Goal: Task Accomplishment & Management: Manage account settings

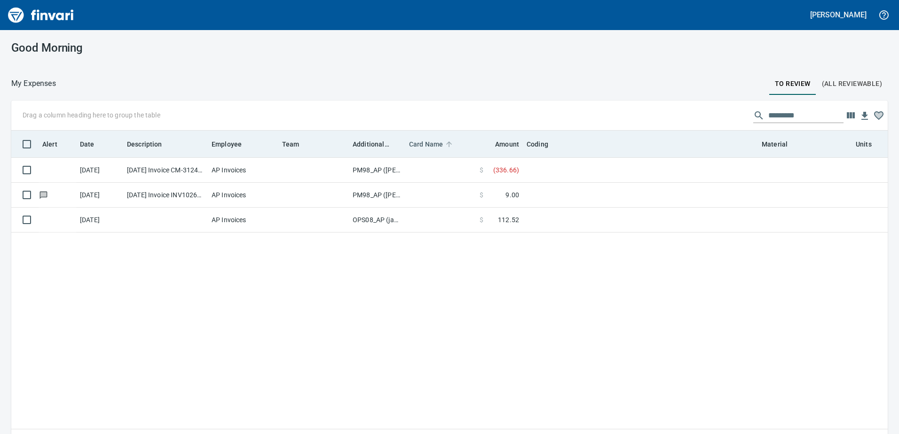
scroll to position [317, 862]
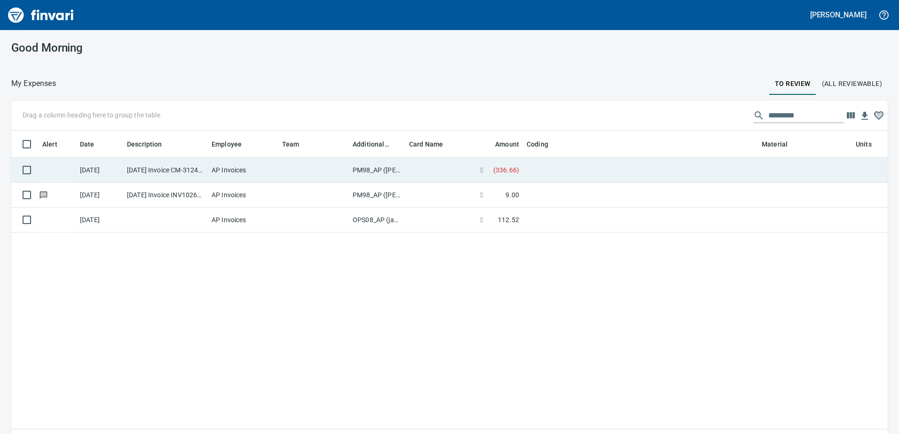
click at [374, 171] on td "PM98_AP ([PERSON_NAME], [PERSON_NAME])" at bounding box center [377, 170] width 56 height 25
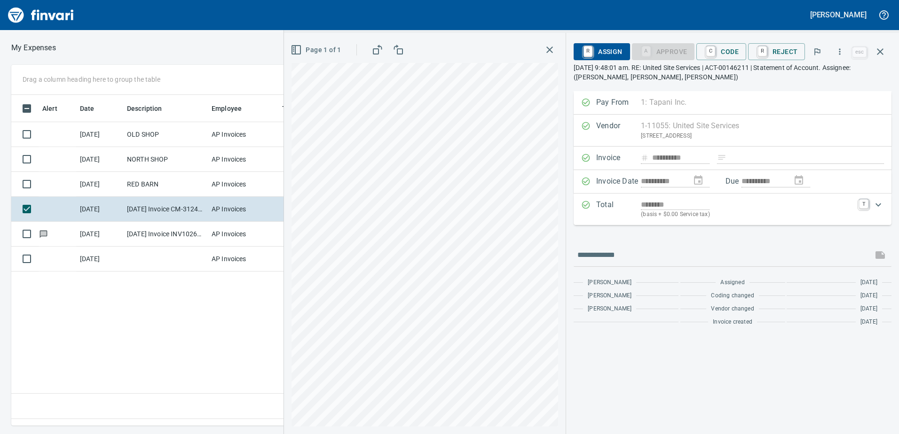
scroll to position [317, 634]
click at [730, 48] on span "C Code" at bounding box center [721, 52] width 35 height 16
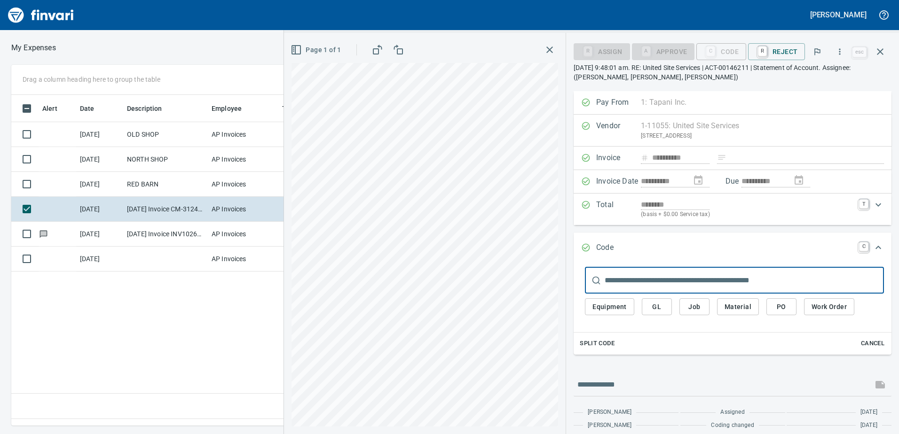
click at [663, 304] on span "GL" at bounding box center [656, 307] width 15 height 12
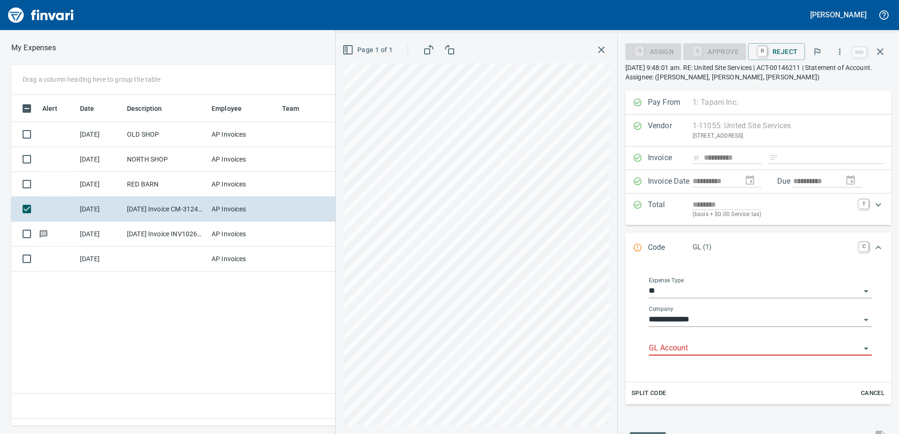
click at [683, 351] on input "GL Account" at bounding box center [755, 348] width 212 height 13
click at [688, 375] on li "8270.75.20: FA Telephone and Utilities" at bounding box center [757, 372] width 214 height 23
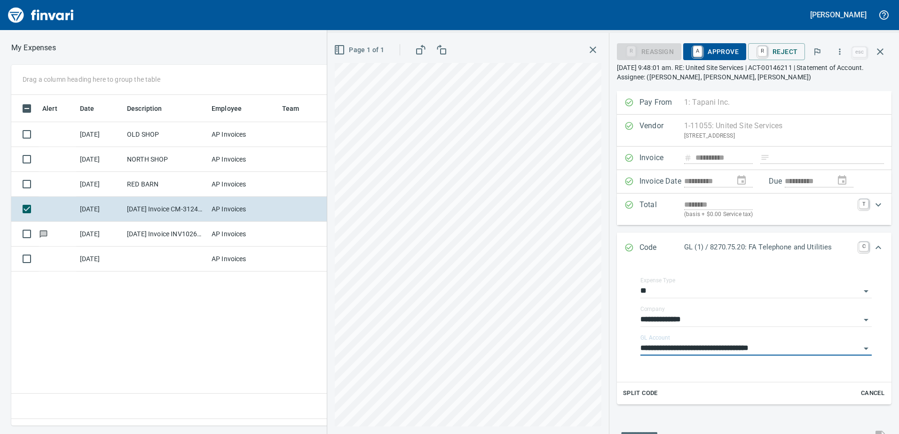
type input "**********"
click at [724, 50] on span "A Approve" at bounding box center [715, 52] width 48 height 16
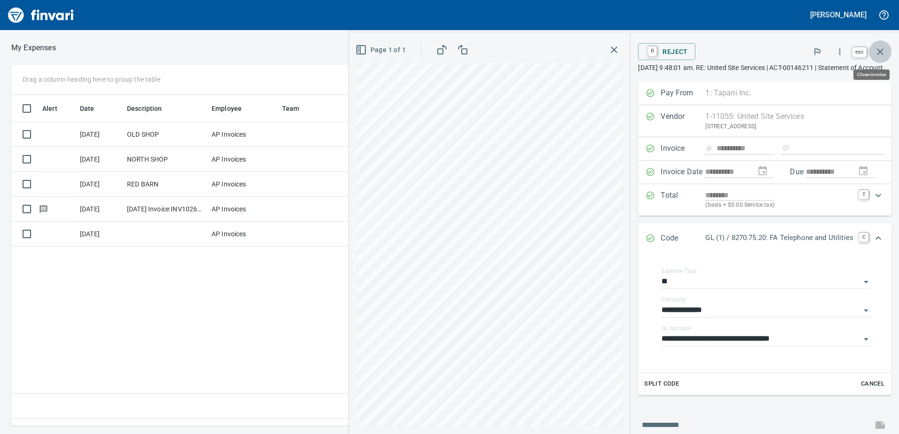
click at [879, 47] on icon "button" at bounding box center [879, 51] width 11 height 11
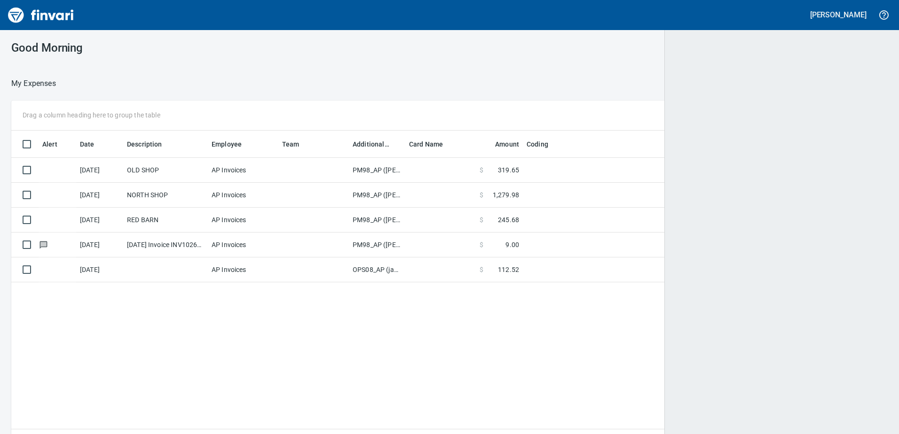
scroll to position [317, 860]
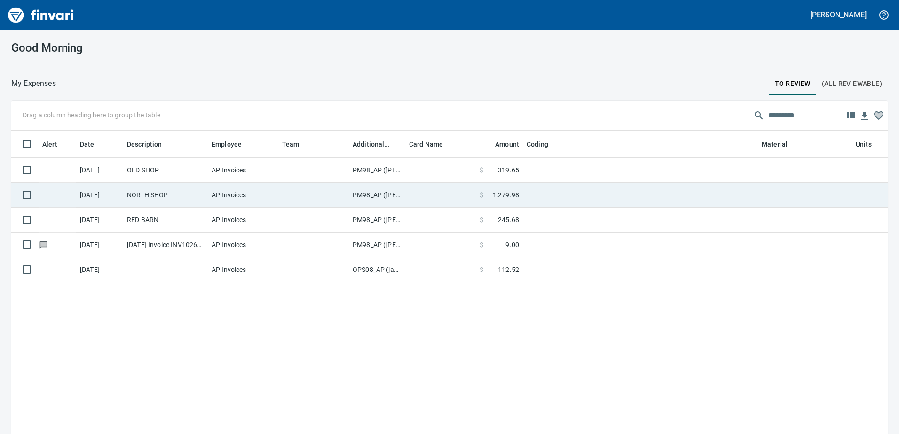
click at [371, 192] on td "PM98_AP ([PERSON_NAME], [PERSON_NAME])" at bounding box center [377, 195] width 56 height 25
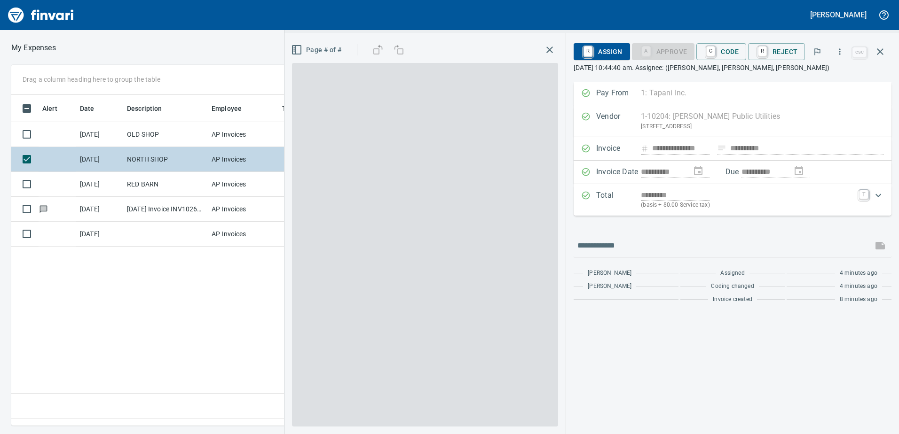
scroll to position [317, 634]
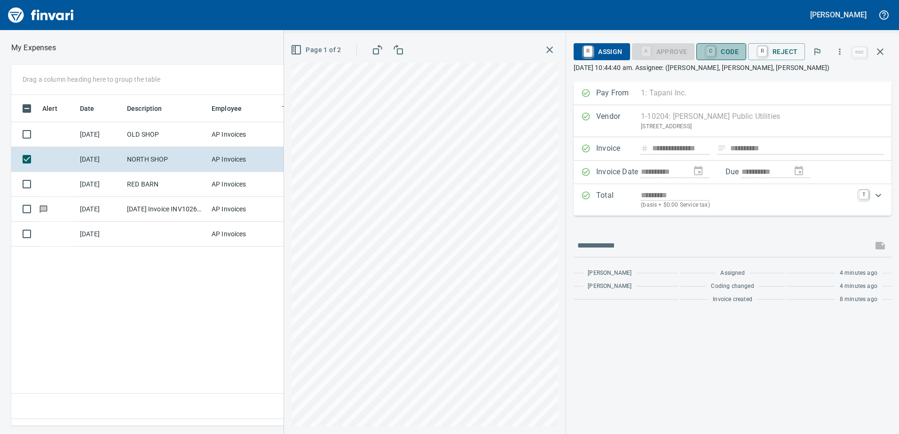
click at [728, 54] on span "C Code" at bounding box center [721, 52] width 35 height 16
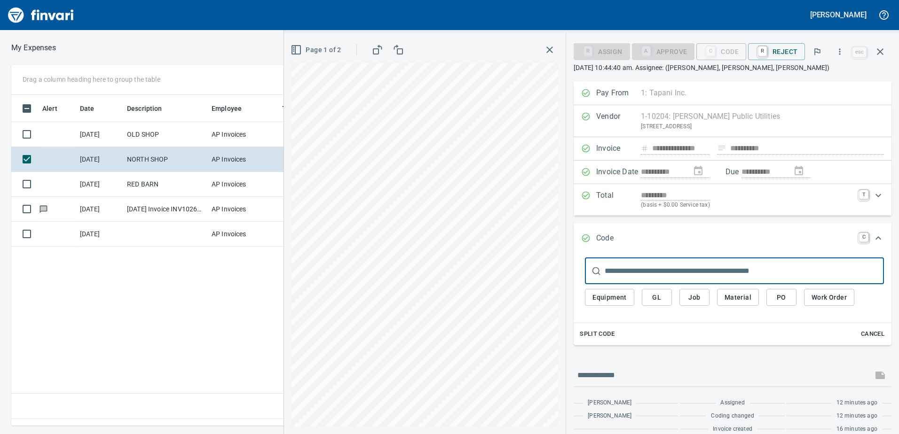
click at [656, 298] on span "GL" at bounding box center [656, 298] width 15 height 12
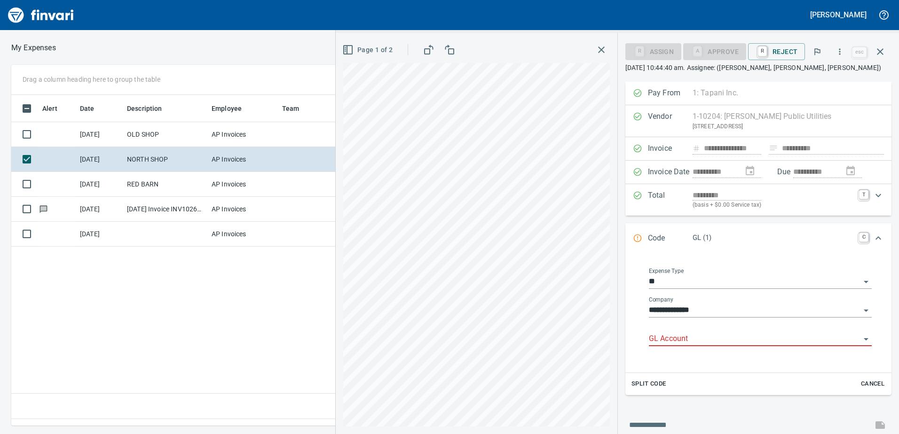
click at [670, 338] on input "GL Account" at bounding box center [755, 339] width 212 height 13
click at [703, 365] on li "8270.75.10: FA Telephone And Utilities" at bounding box center [757, 363] width 214 height 23
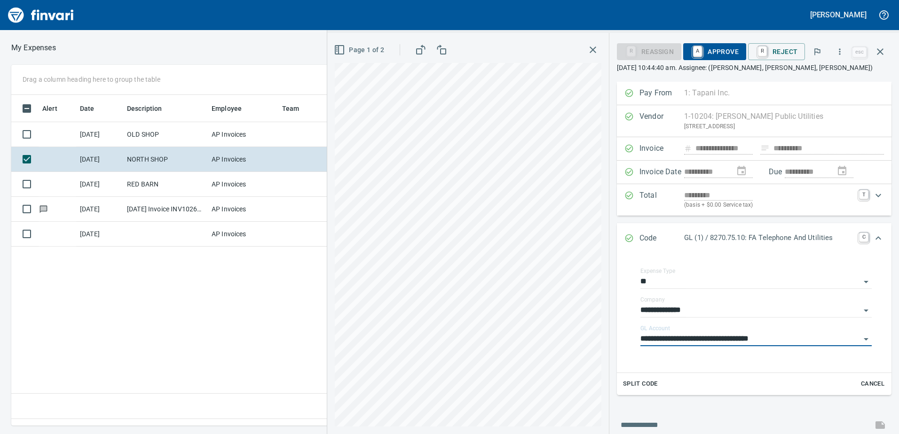
type input "**********"
click at [729, 50] on span "A Approve" at bounding box center [715, 52] width 48 height 16
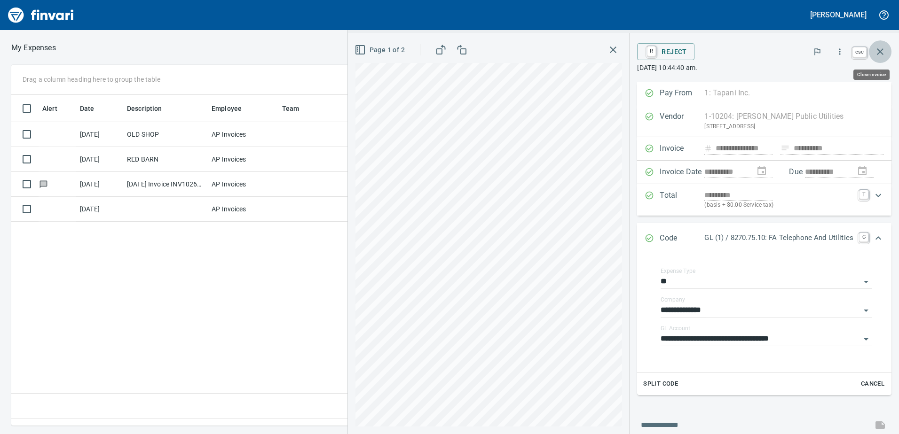
click at [884, 51] on icon "button" at bounding box center [879, 51] width 11 height 11
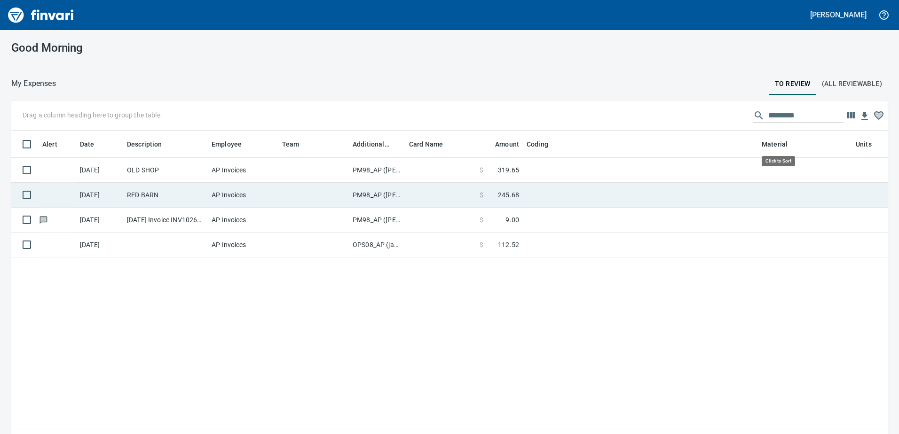
scroll to position [317, 862]
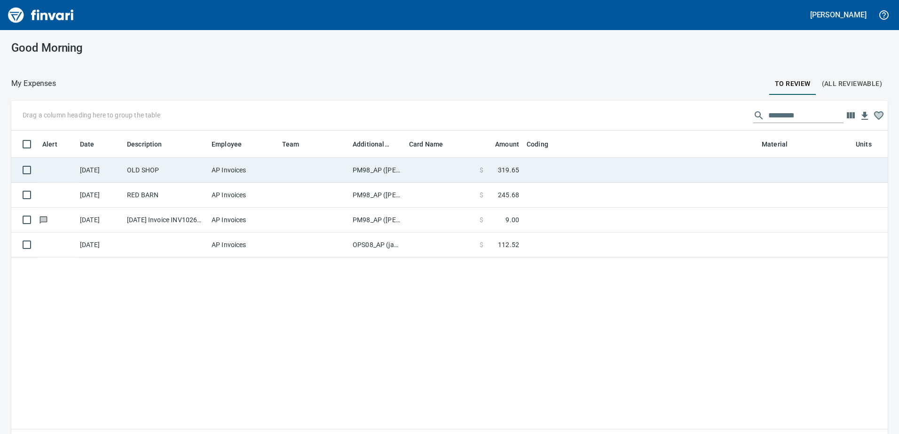
click at [368, 169] on td "PM98_AP ([PERSON_NAME], [PERSON_NAME])" at bounding box center [377, 170] width 56 height 25
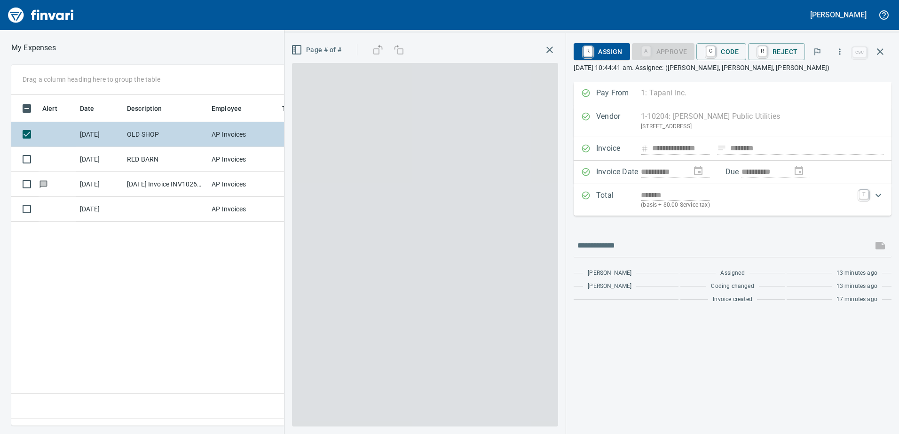
scroll to position [317, 634]
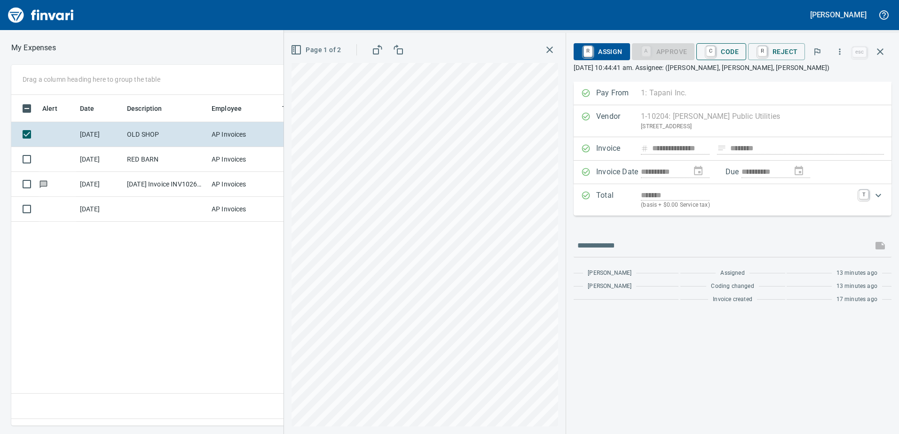
click at [727, 49] on span "C Code" at bounding box center [721, 52] width 35 height 16
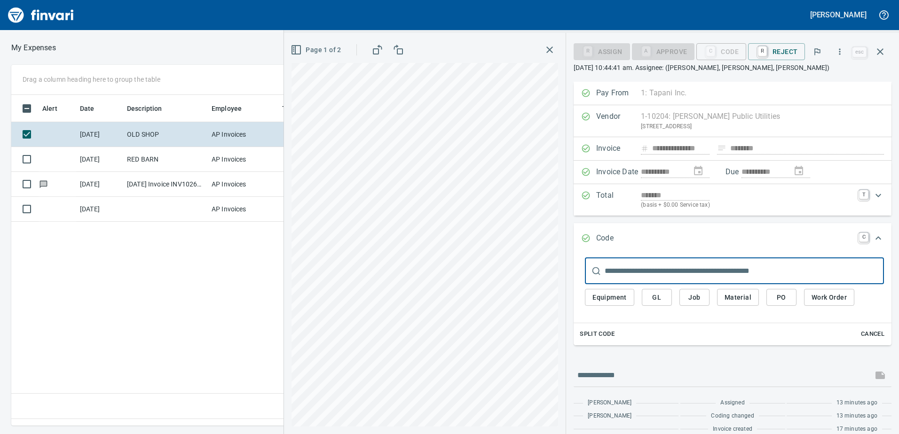
click at [651, 298] on span "GL" at bounding box center [656, 298] width 15 height 12
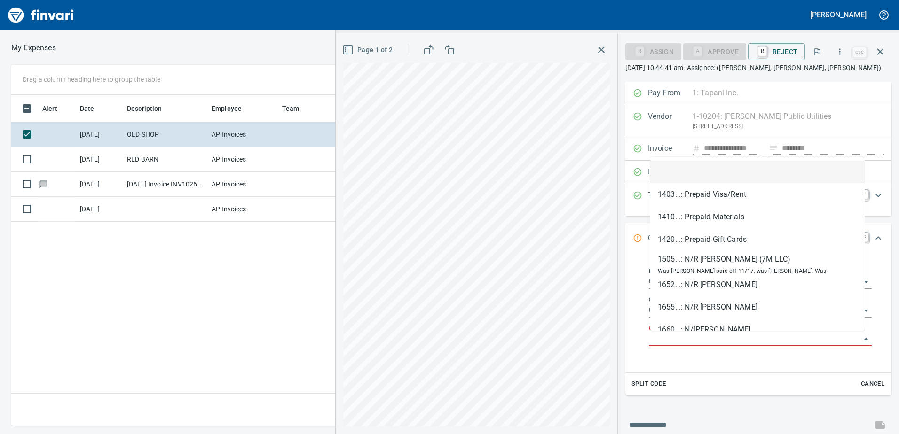
click at [672, 334] on input "GL Account" at bounding box center [755, 339] width 212 height 13
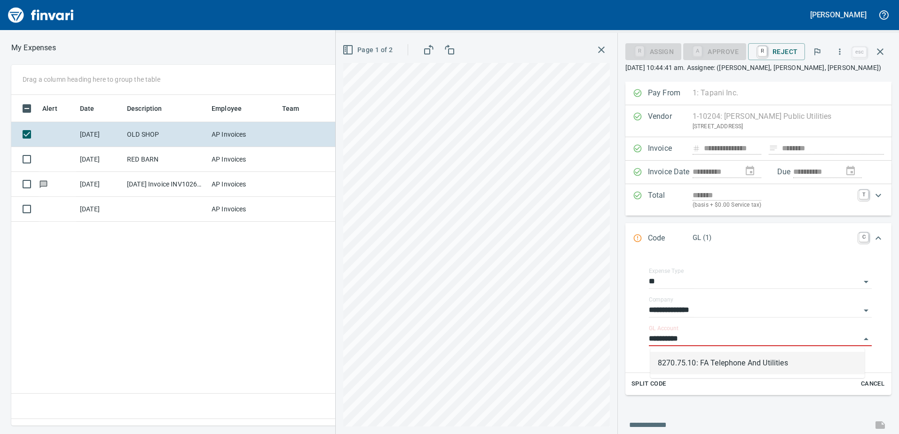
click at [683, 361] on li "8270.75.10: FA Telephone And Utilities" at bounding box center [757, 363] width 214 height 23
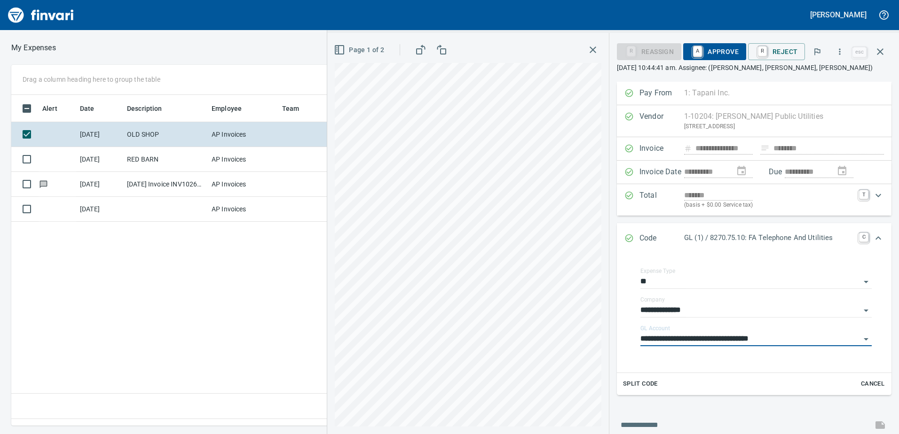
type input "**********"
click at [728, 47] on span "A Approve" at bounding box center [715, 52] width 48 height 16
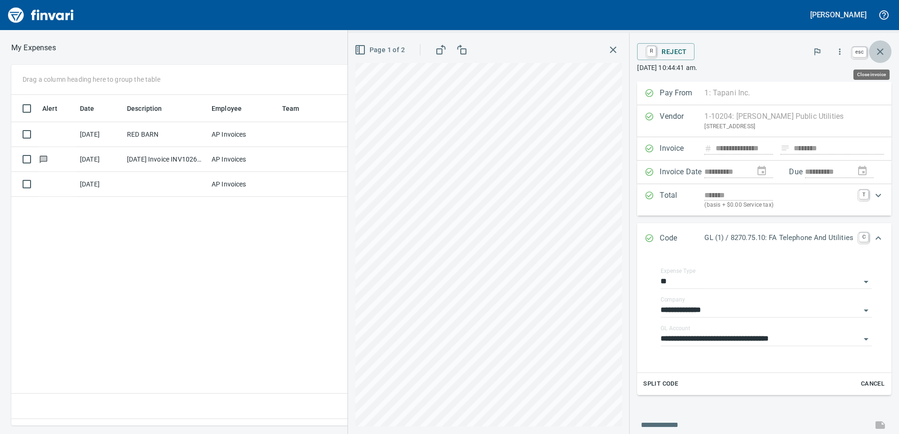
click at [879, 49] on icon "button" at bounding box center [879, 51] width 11 height 11
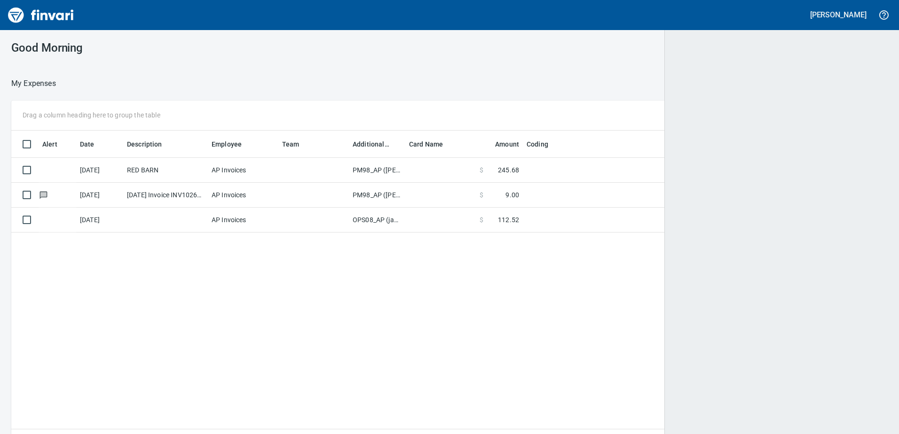
scroll to position [317, 861]
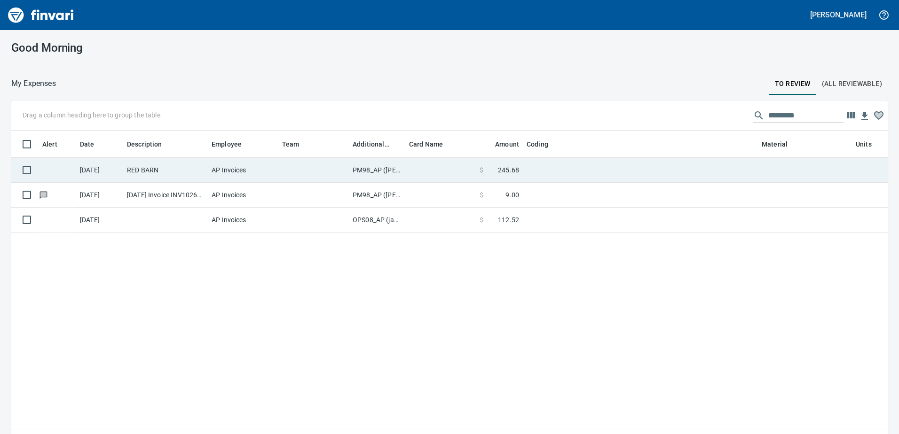
click at [365, 171] on td "PM98_AP ([PERSON_NAME], [PERSON_NAME])" at bounding box center [377, 170] width 56 height 25
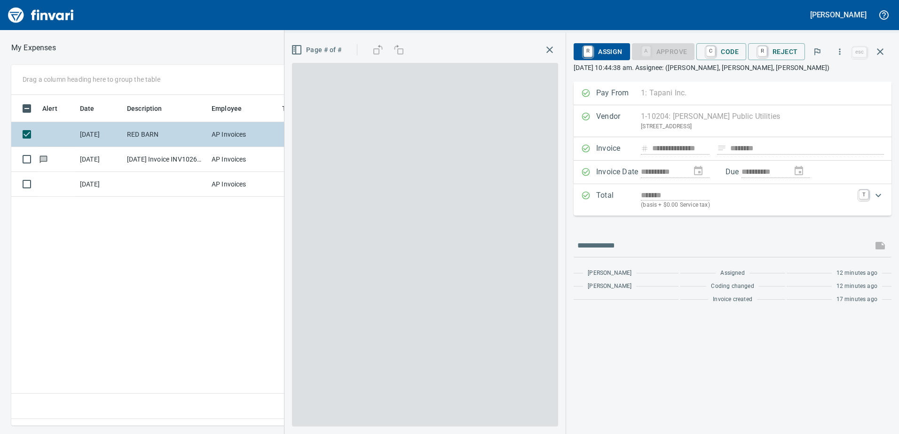
scroll to position [317, 634]
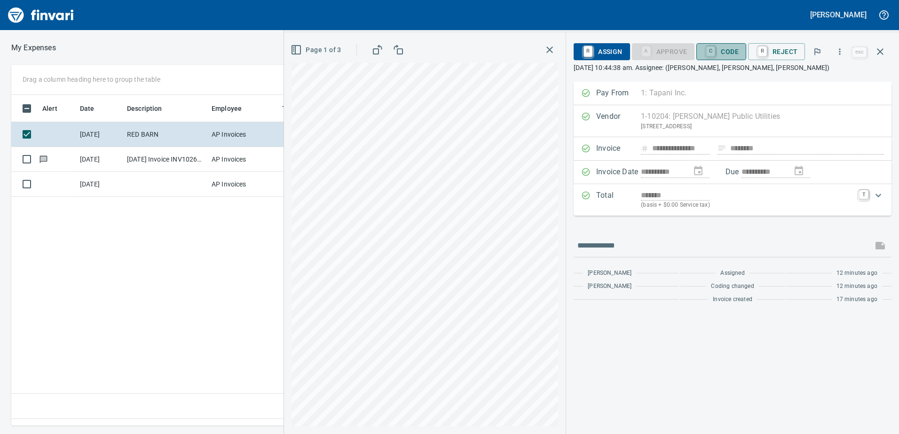
click at [730, 49] on span "C Code" at bounding box center [721, 52] width 35 height 16
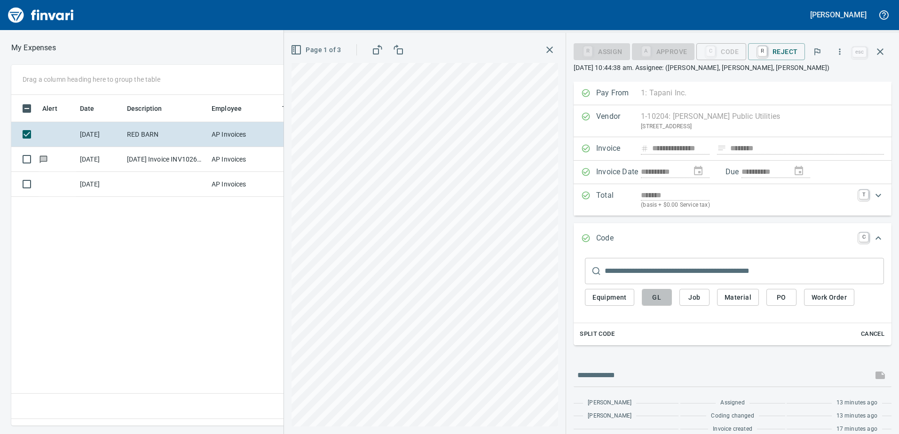
click at [655, 298] on span "GL" at bounding box center [656, 298] width 15 height 12
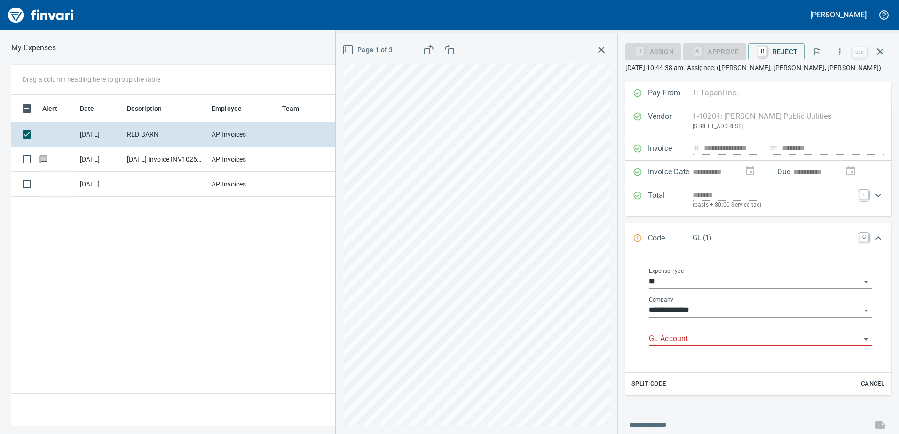
click at [675, 339] on input "GL Account" at bounding box center [755, 339] width 212 height 13
click at [690, 365] on li "8270.75.10: FA Telephone And Utilities" at bounding box center [757, 363] width 214 height 23
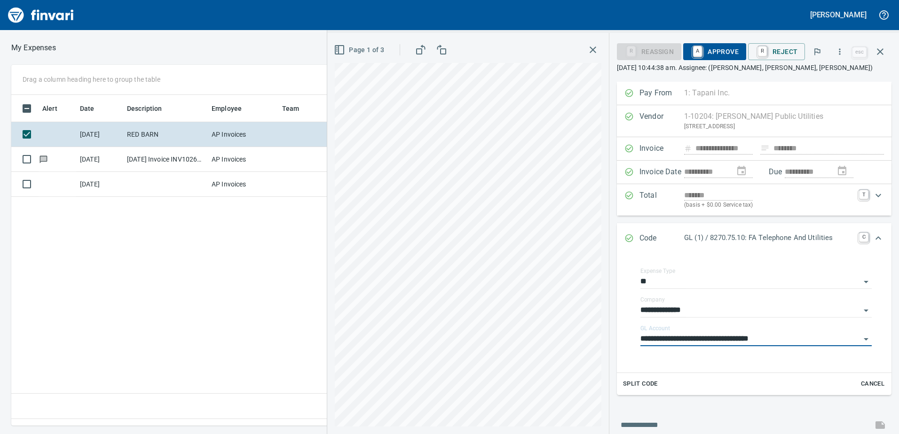
type input "**********"
click at [723, 55] on span "A Approve" at bounding box center [715, 52] width 48 height 16
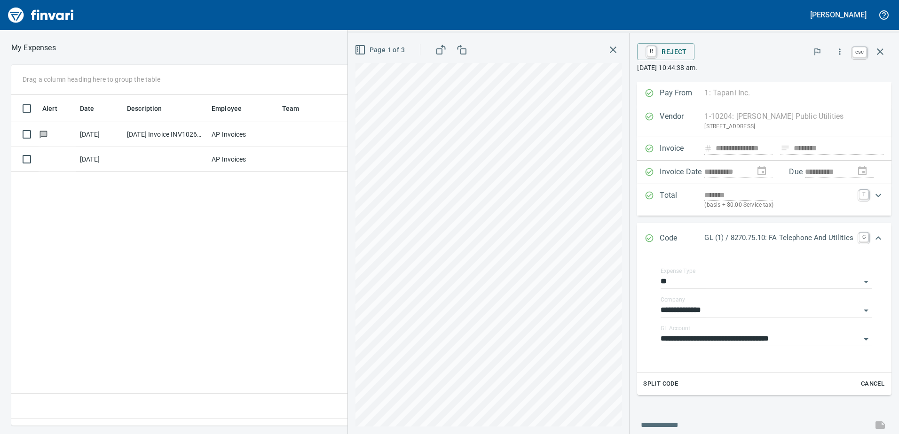
click at [880, 52] on icon "button" at bounding box center [880, 51] width 7 height 7
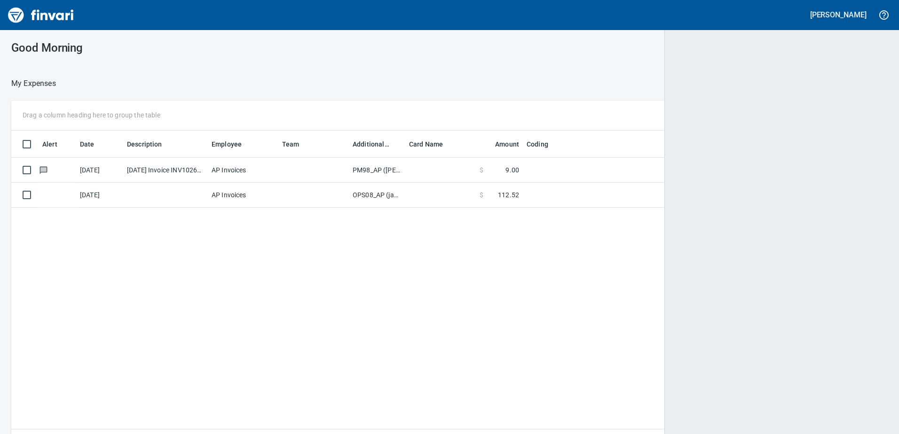
scroll to position [317, 861]
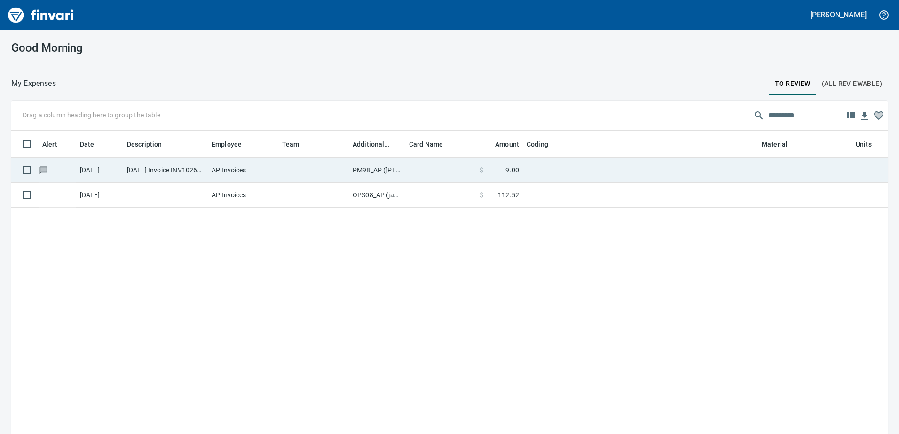
click at [359, 168] on td "PM98_AP ([PERSON_NAME], [PERSON_NAME])" at bounding box center [377, 170] width 56 height 25
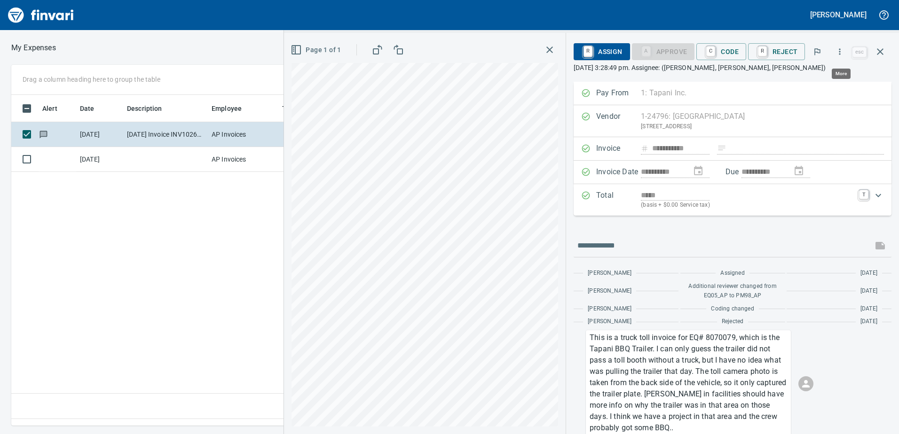
scroll to position [317, 634]
click at [840, 51] on icon "button" at bounding box center [839, 51] width 9 height 9
click at [820, 78] on span "Download" at bounding box center [838, 78] width 90 height 11
click at [297, 48] on icon "button" at bounding box center [295, 49] width 11 height 11
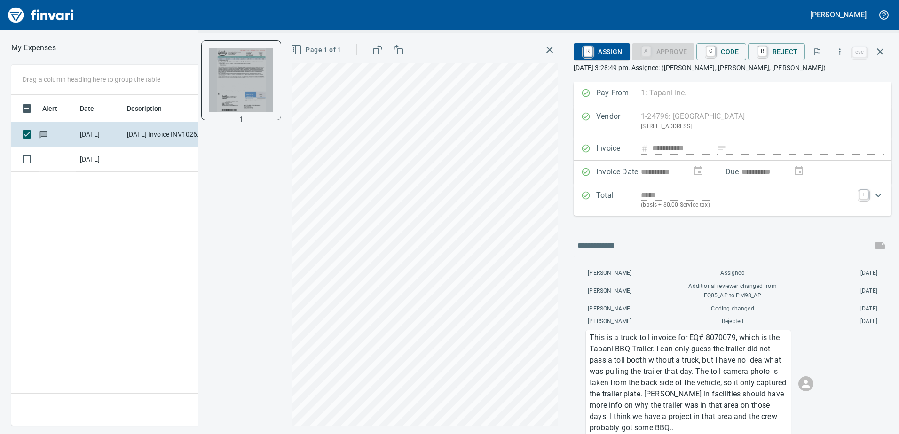
click at [242, 104] on img "button" at bounding box center [241, 80] width 64 height 64
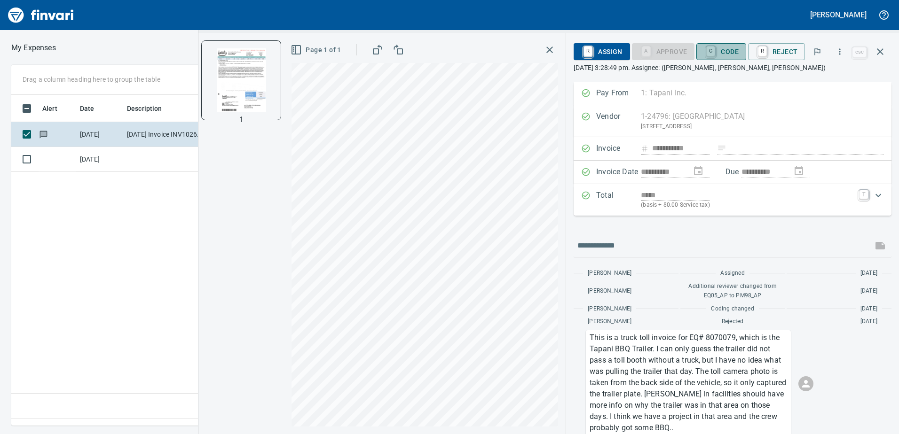
click at [722, 49] on span "C Code" at bounding box center [721, 52] width 35 height 16
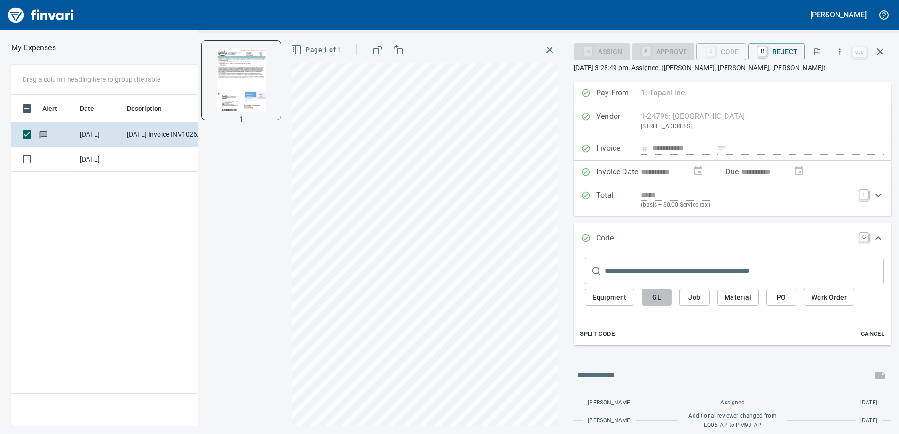
click at [660, 299] on span "GL" at bounding box center [656, 298] width 15 height 12
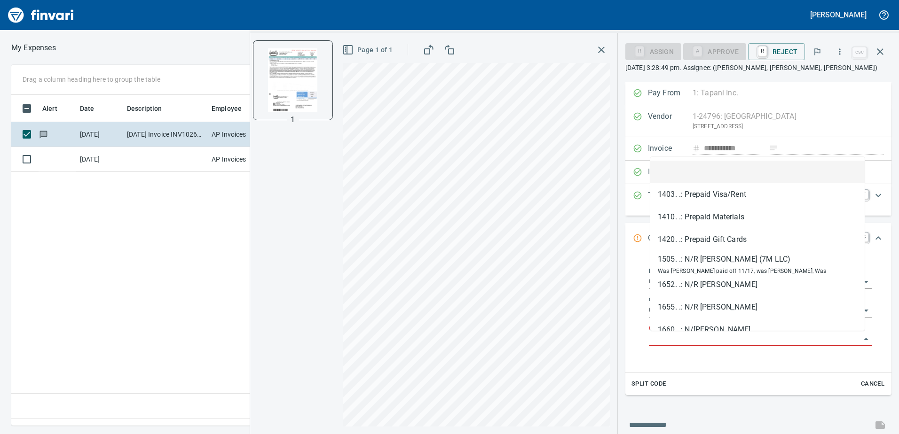
click at [674, 339] on input "GL Account" at bounding box center [755, 339] width 212 height 13
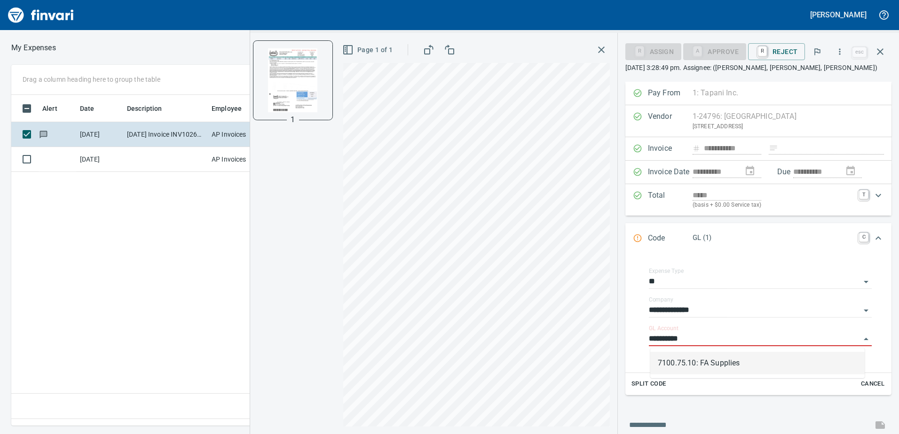
click at [699, 362] on li "7100.75.10: FA Supplies" at bounding box center [757, 363] width 214 height 23
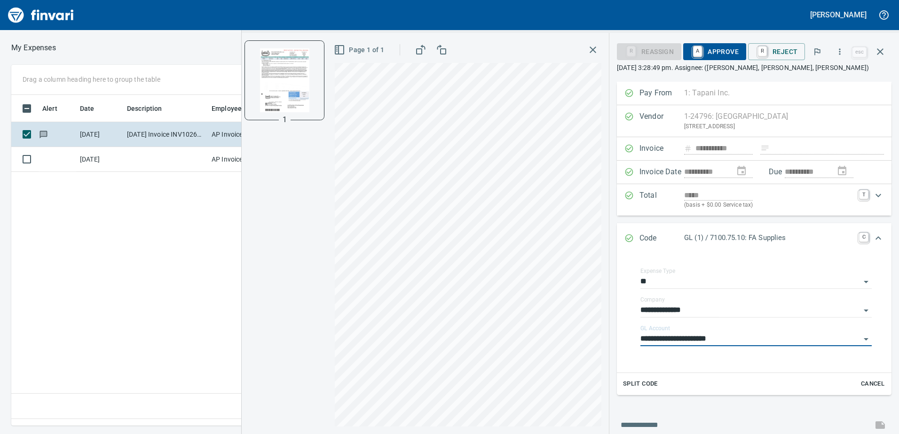
type input "**********"
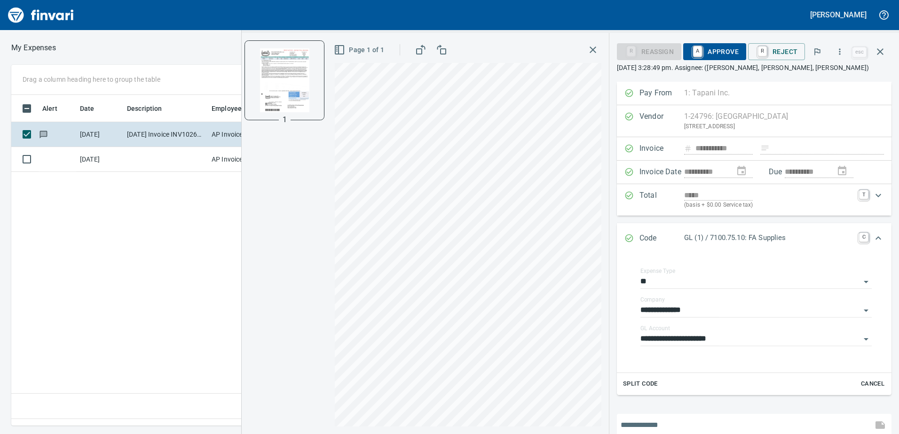
click at [648, 424] on input "text" at bounding box center [744, 425] width 248 height 15
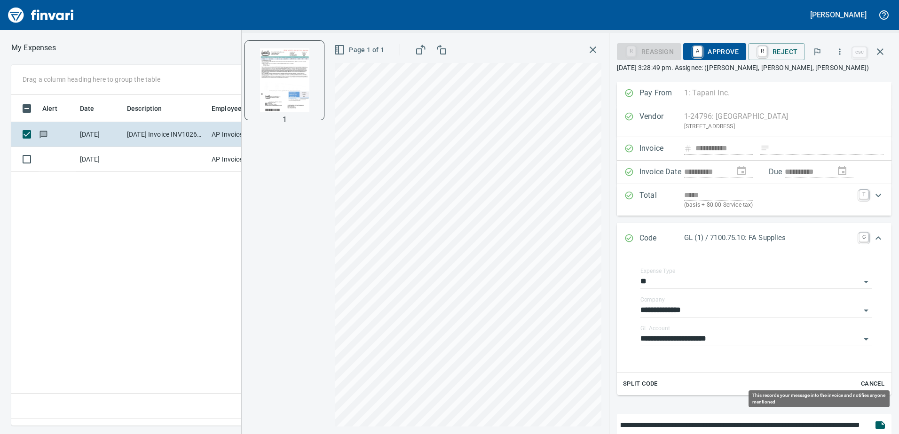
type input "**********"
click at [875, 425] on icon "button" at bounding box center [879, 426] width 9 height 8
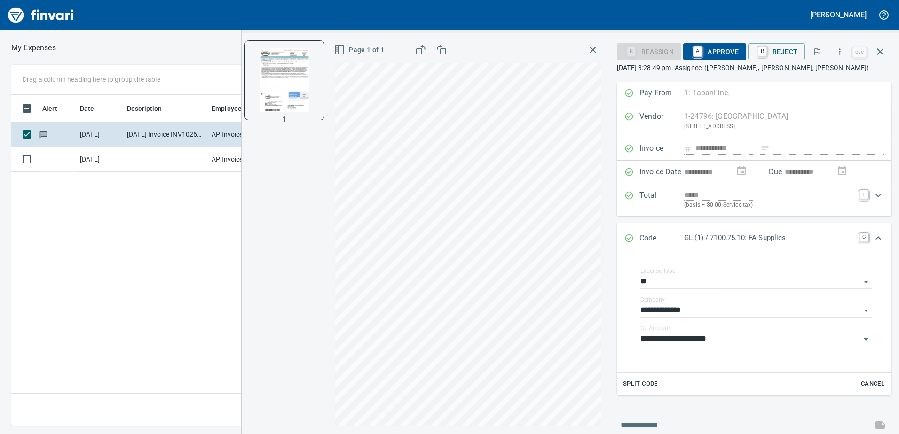
click at [725, 53] on span "A Approve" at bounding box center [715, 52] width 48 height 16
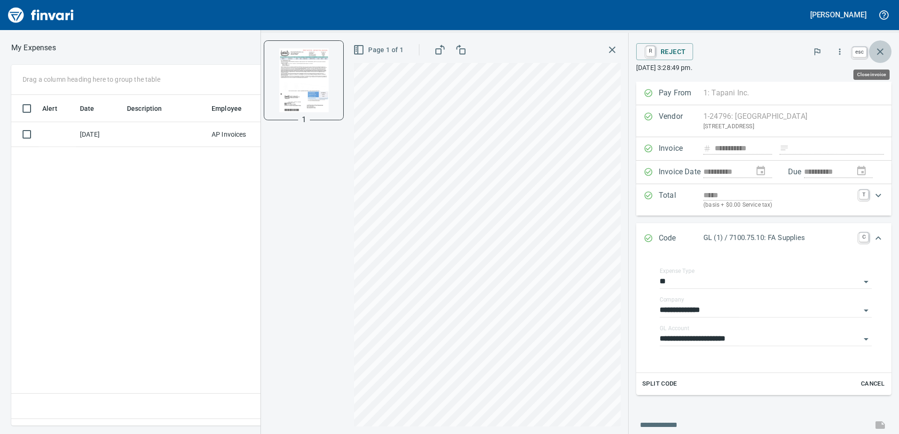
click at [878, 49] on icon "button" at bounding box center [880, 51] width 7 height 7
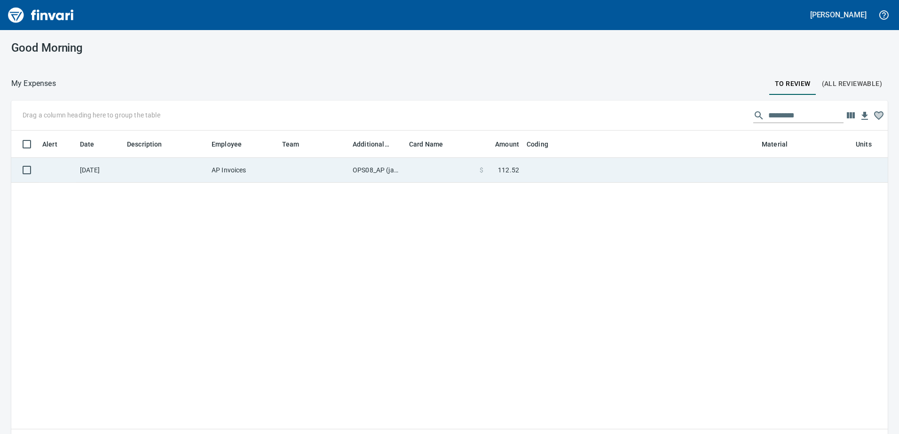
scroll to position [317, 862]
click at [379, 170] on td "OPS08_AP (janettep, samr)" at bounding box center [377, 170] width 56 height 25
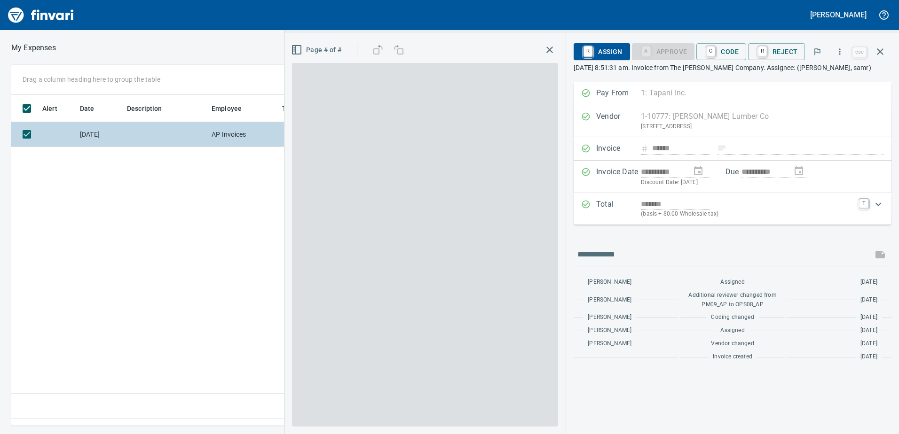
scroll to position [317, 634]
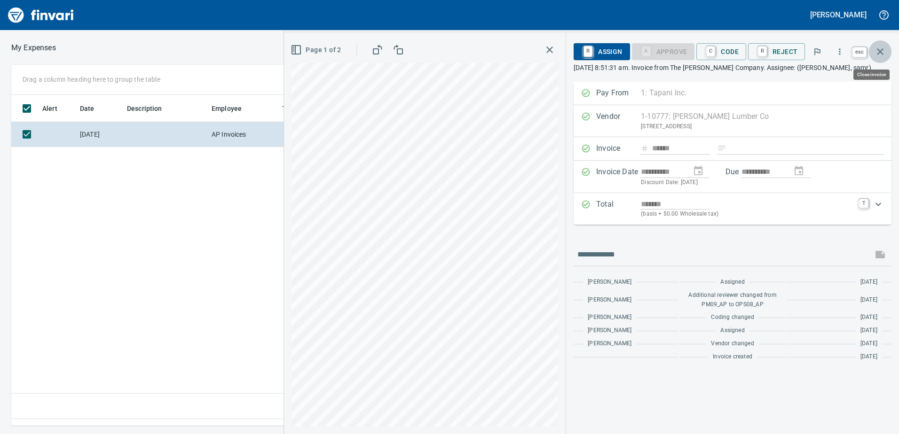
click at [879, 50] on icon "button" at bounding box center [879, 51] width 11 height 11
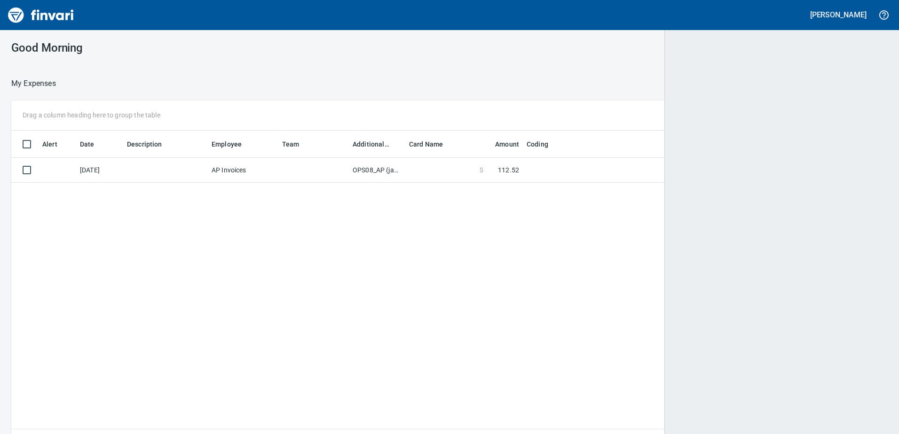
scroll to position [1, 1]
